Goal: Task Accomplishment & Management: Manage account settings

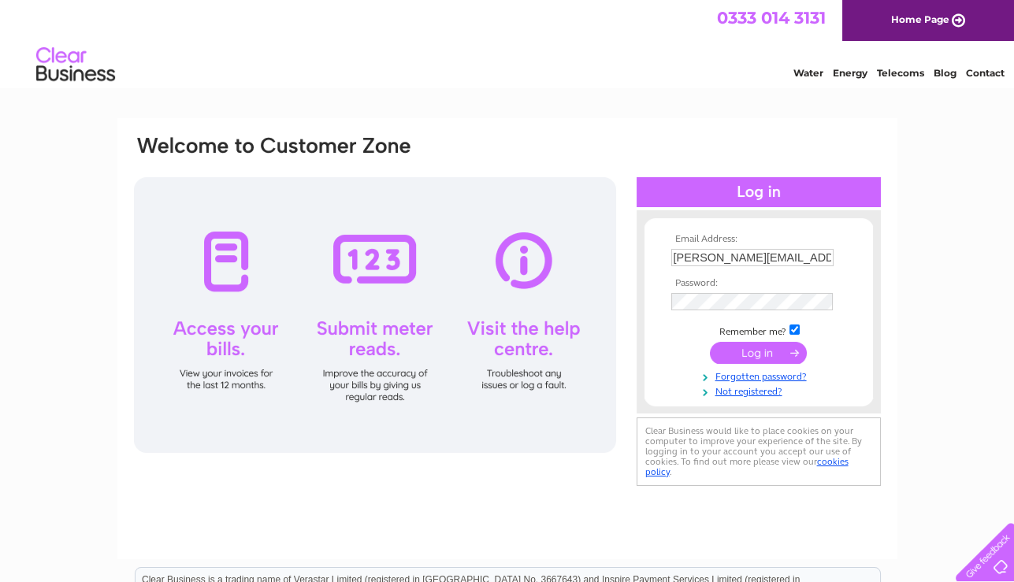
click at [786, 352] on input "submit" at bounding box center [758, 353] width 97 height 22
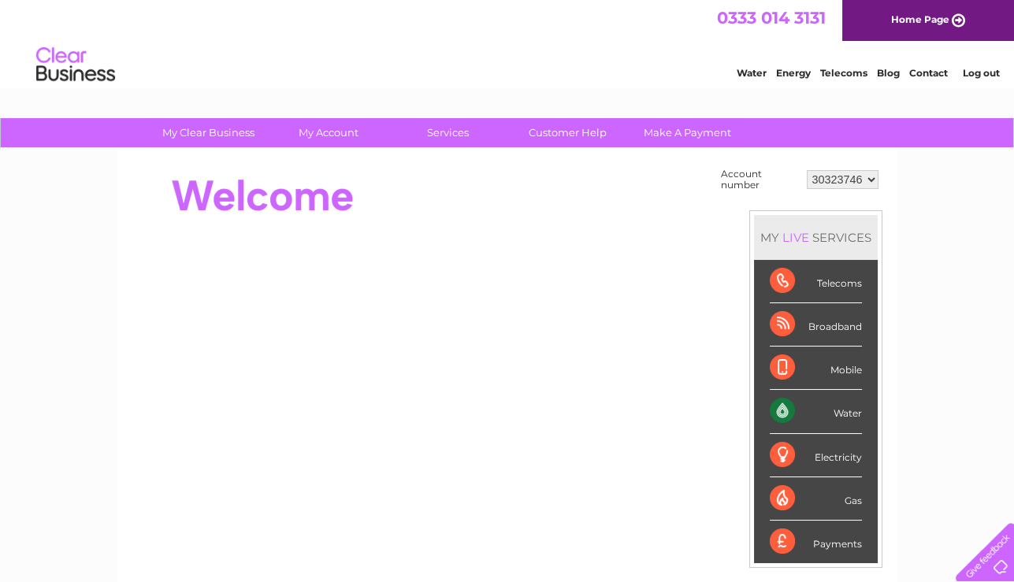
click at [858, 408] on div "Water" at bounding box center [816, 411] width 92 height 43
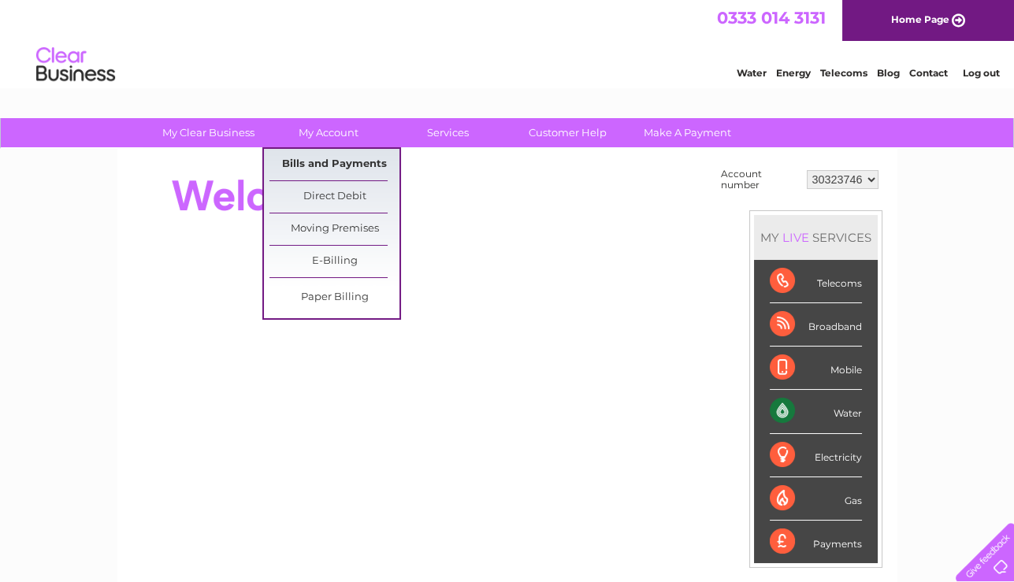
click at [346, 162] on link "Bills and Payments" at bounding box center [335, 165] width 130 height 32
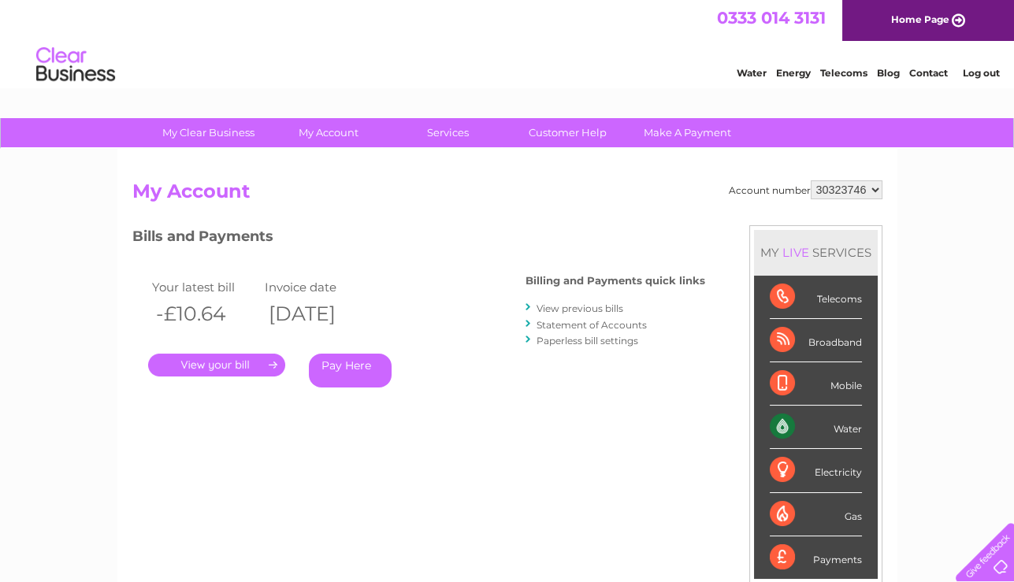
click at [243, 366] on link "." at bounding box center [216, 365] width 137 height 23
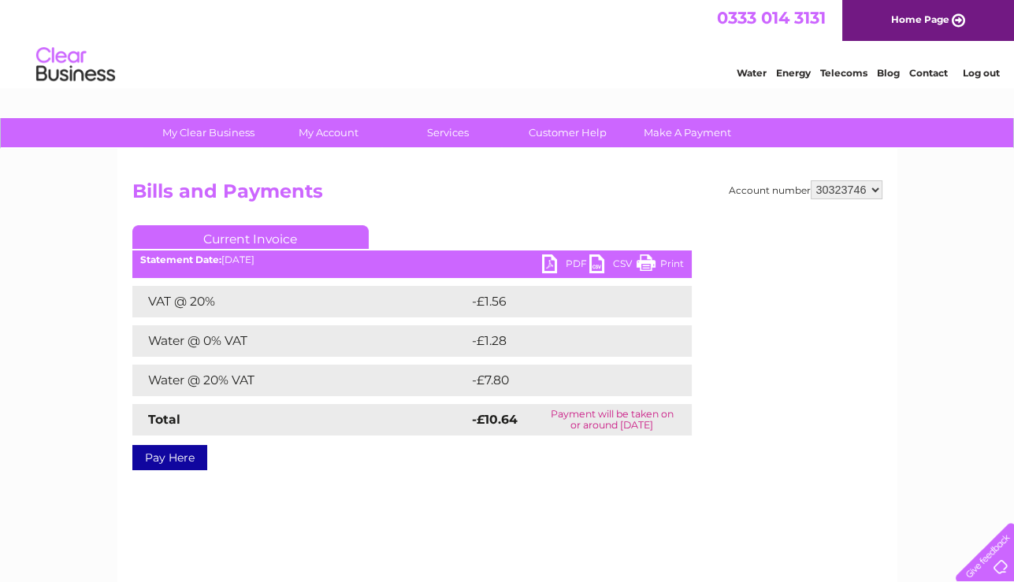
click at [571, 263] on link "PDF" at bounding box center [565, 266] width 47 height 23
click at [307, 190] on h2 "Bills and Payments" at bounding box center [507, 195] width 750 height 30
